Goal: Check status: Check status

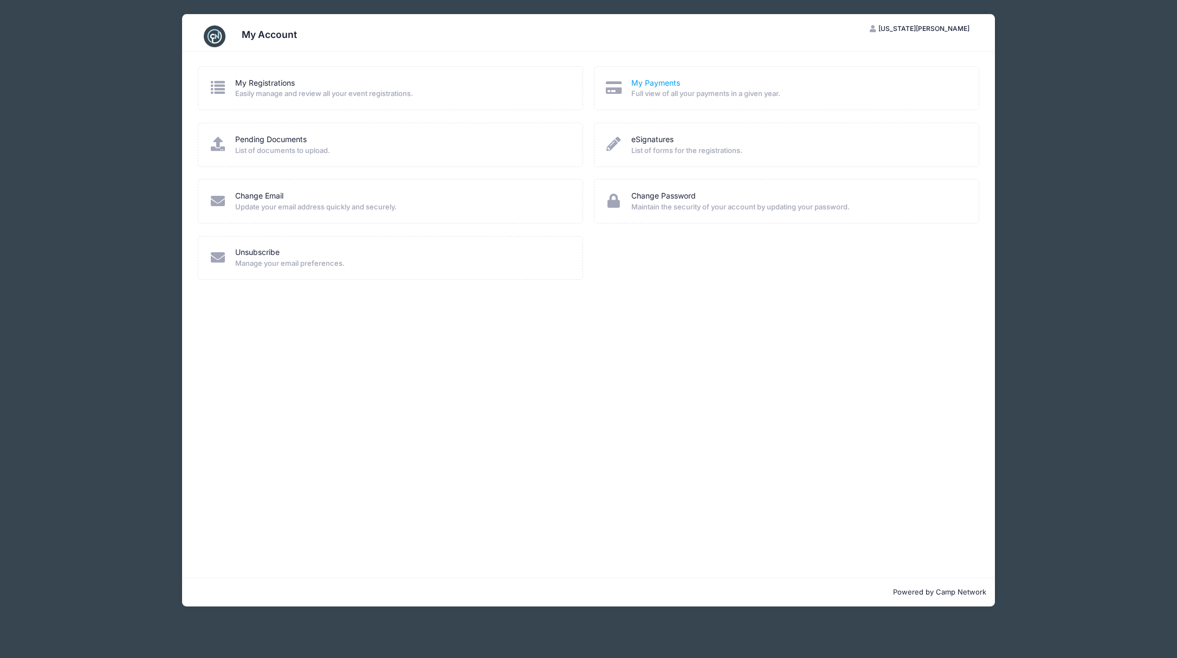
click at [656, 83] on link "My Payments" at bounding box center [656, 83] width 49 height 11
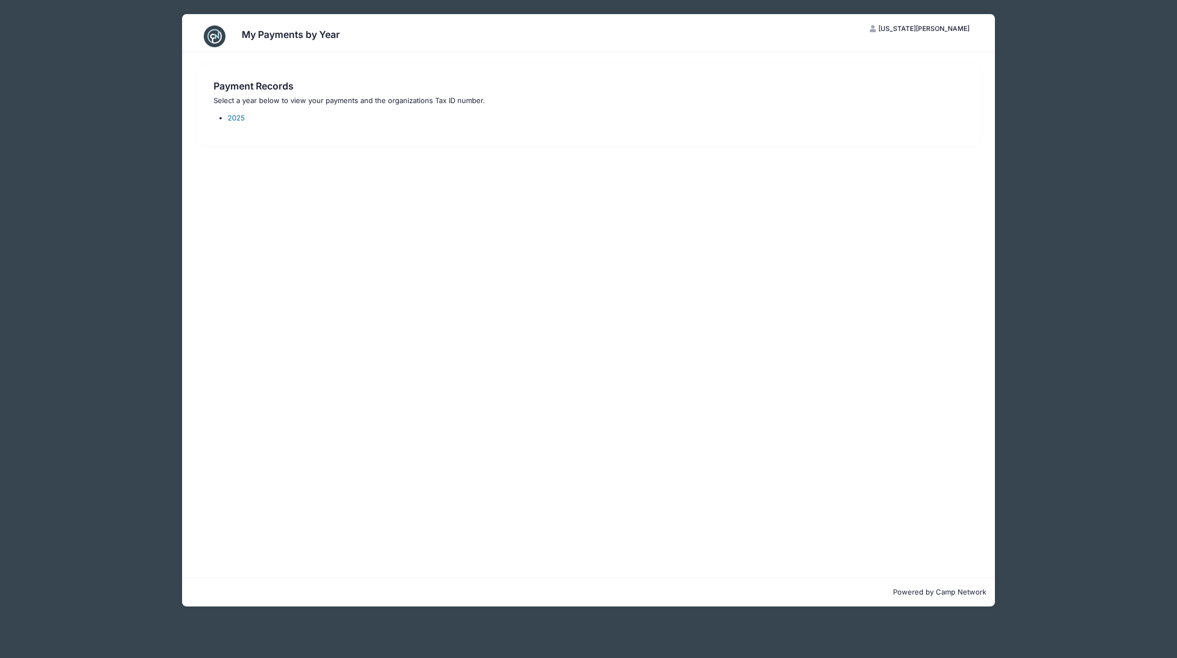
click at [231, 118] on link "2025" at bounding box center [236, 117] width 17 height 9
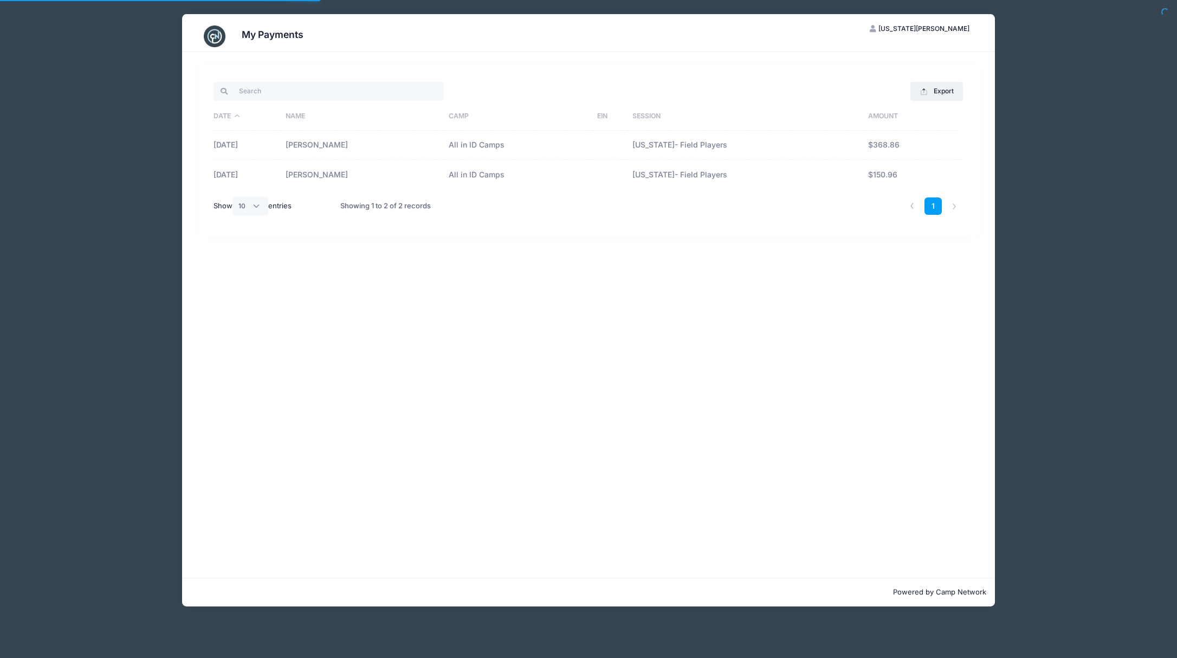
select select "10"
click at [879, 29] on icon "button" at bounding box center [874, 29] width 9 height 0
click at [899, 53] on link "My Account" at bounding box center [912, 55] width 125 height 21
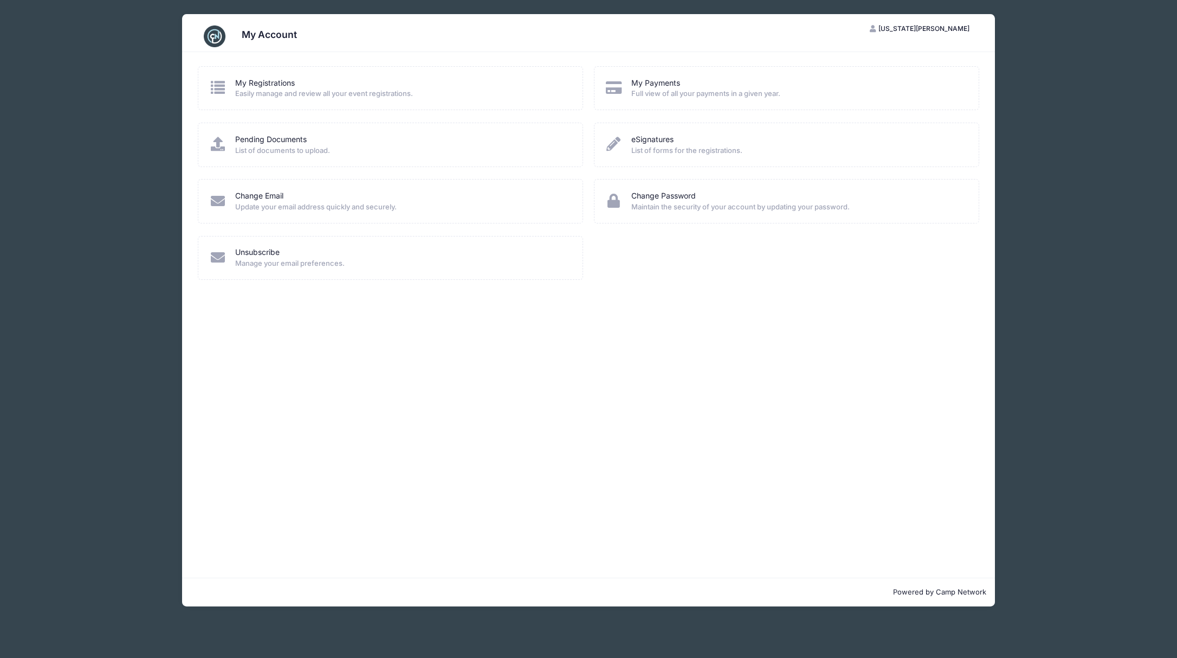
click at [112, 272] on div "My Account VN Virginia Nazari My Account Logout My Registrations Easily manage …" at bounding box center [589, 310] width 976 height 620
click at [1090, 209] on div "My Account VN Virginia Nazari My Account Logout My Registrations" at bounding box center [589, 329] width 1008 height 658
click at [924, 29] on span "[US_STATE][PERSON_NAME]" at bounding box center [924, 28] width 91 height 8
click at [897, 47] on link "My Account" at bounding box center [912, 55] width 125 height 21
click at [248, 34] on h3 "My Account" at bounding box center [269, 34] width 55 height 11
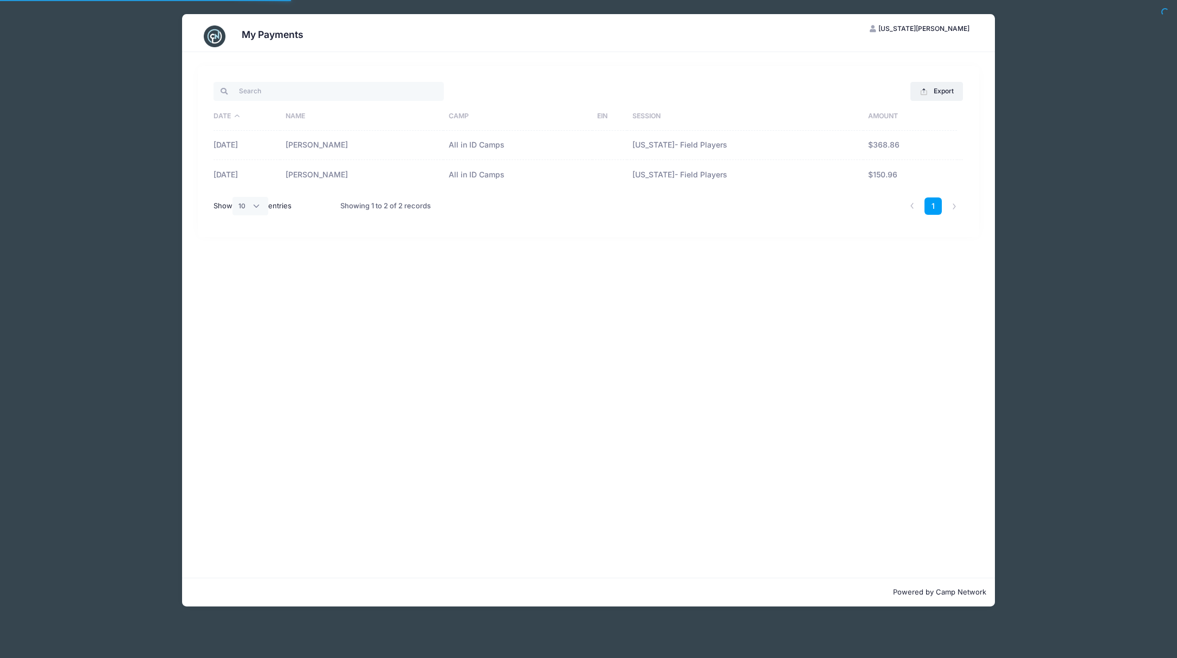
select select "10"
